Goal: Navigation & Orientation: Find specific page/section

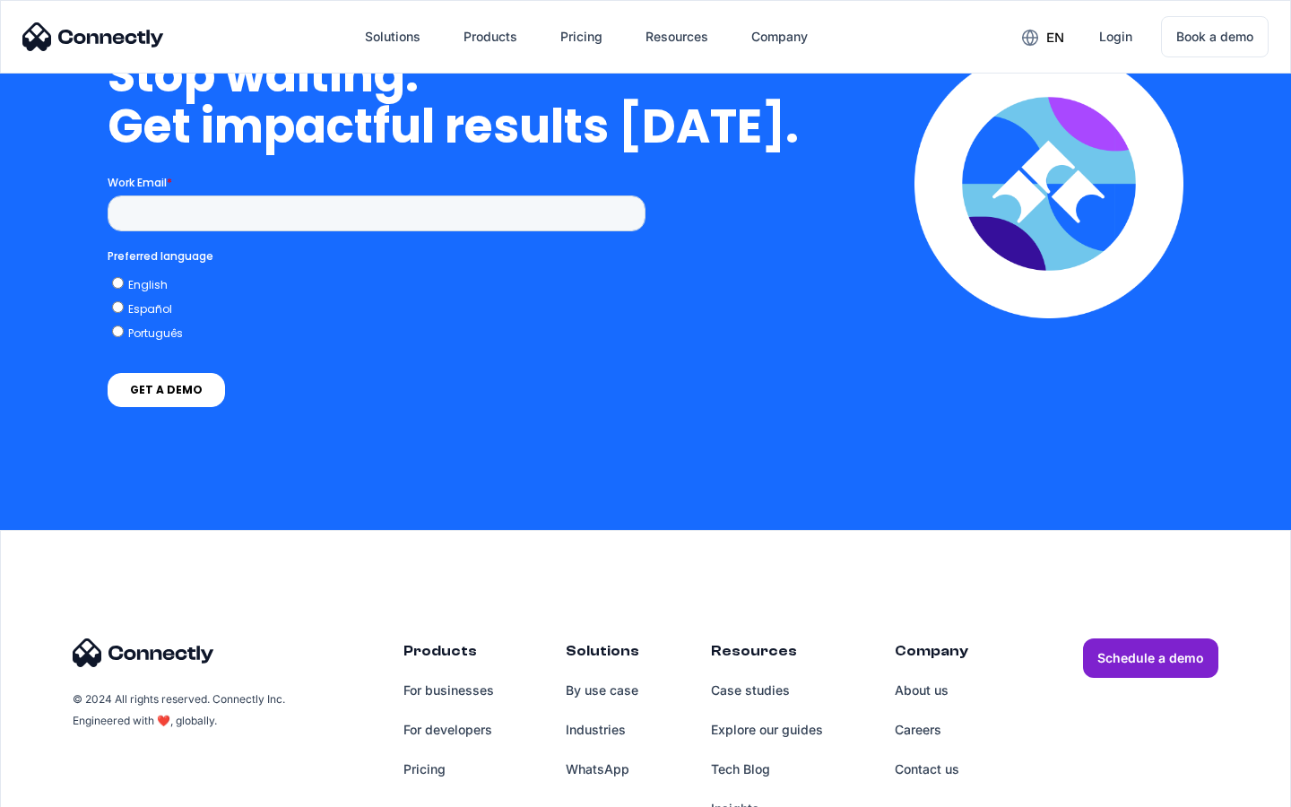
scroll to position [5211, 0]
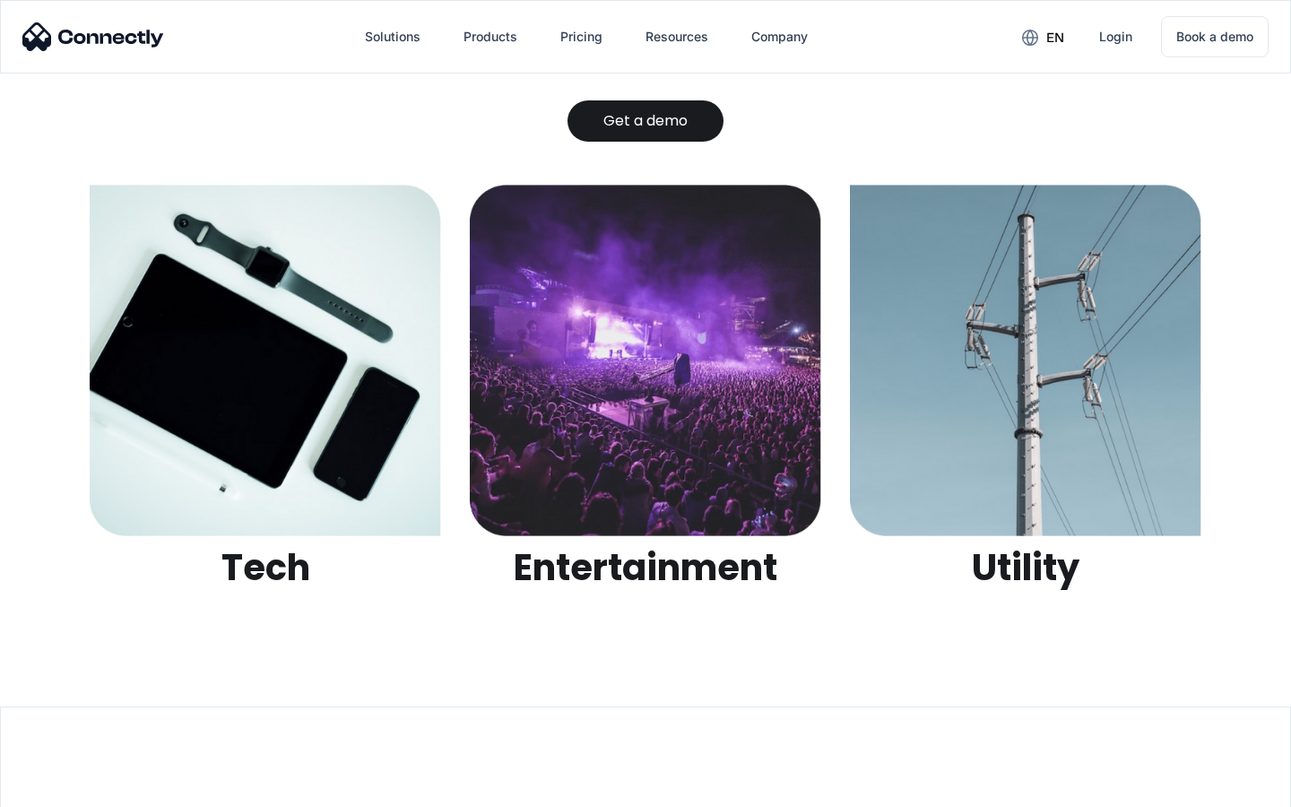
scroll to position [5655, 0]
